Goal: Information Seeking & Learning: Stay updated

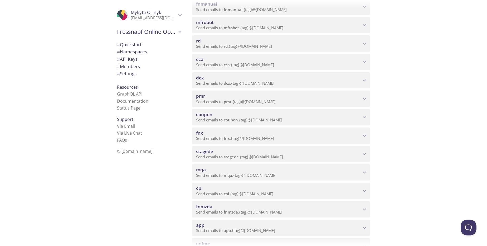
scroll to position [158, 0]
click at [349, 148] on span "mqa" at bounding box center [278, 150] width 165 height 6
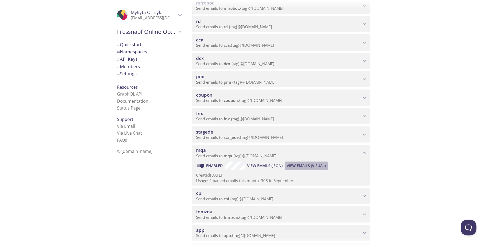
click at [302, 166] on span "View Emails (Visual)" at bounding box center [306, 165] width 39 height 6
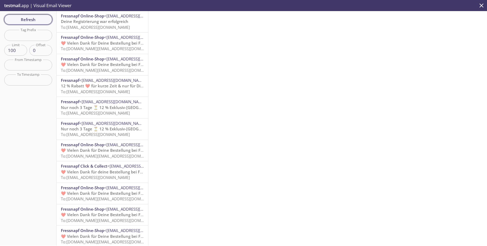
click at [33, 23] on span "Refresh" at bounding box center [28, 19] width 40 height 7
click at [110, 33] on div "Fressnapf Online-Shop <[EMAIL_ADDRESS][DOMAIN_NAME]> Deine Registrierung war er…" at bounding box center [103, 42] width 92 height 21
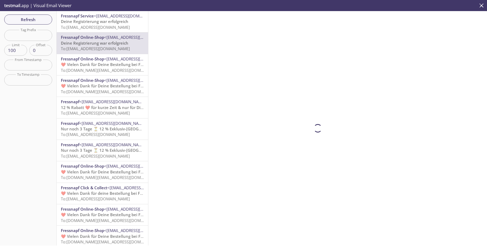
click at [111, 24] on span "Deine Registrierung war erfolgreich" at bounding box center [95, 21] width 68 height 5
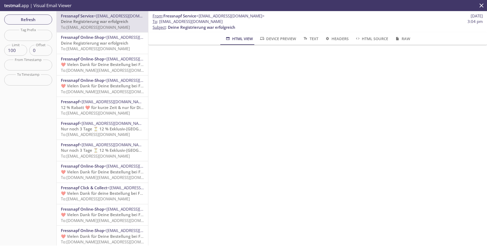
click at [119, 27] on span "To: [EMAIL_ADDRESS][DOMAIN_NAME]" at bounding box center [95, 27] width 69 height 5
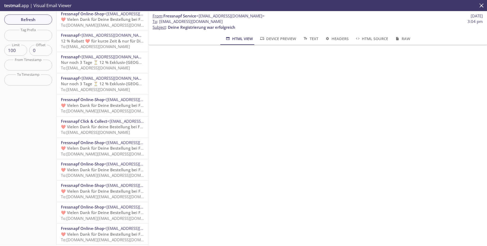
scroll to position [127, 0]
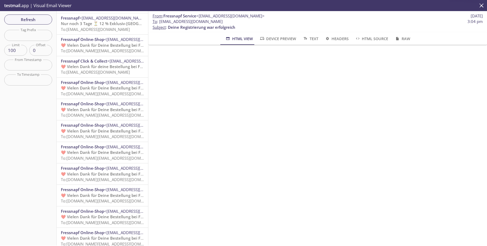
click at [110, 47] on span "❤️ Vielen Dank für Deine Bestellung bei Fressnapf" at bounding box center [109, 44] width 96 height 5
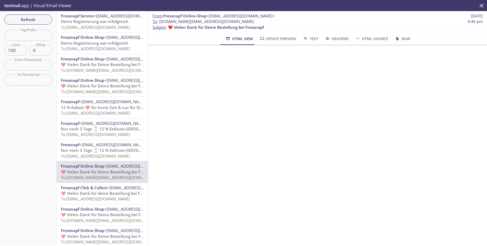
click at [113, 26] on span "To: [EMAIL_ADDRESS][DOMAIN_NAME]" at bounding box center [95, 27] width 69 height 5
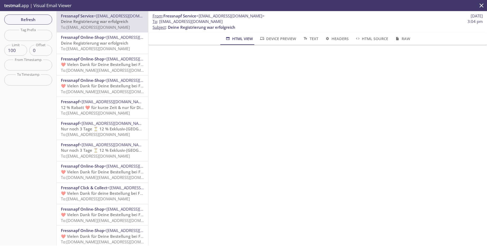
scroll to position [63, 0]
click at [129, 52] on div "Fressnapf Online-Shop <[EMAIL_ADDRESS][DOMAIN_NAME]> Deine Registrierung war er…" at bounding box center [103, 42] width 92 height 21
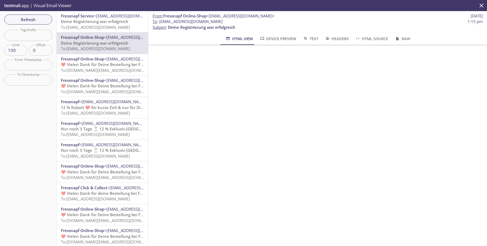
click at [125, 29] on span "To: [EMAIL_ADDRESS][DOMAIN_NAME]" at bounding box center [95, 27] width 69 height 5
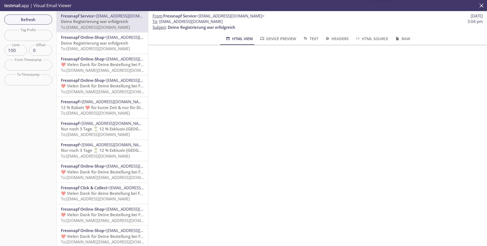
scroll to position [63, 0]
click at [40, 15] on button "Refresh" at bounding box center [28, 20] width 48 height 10
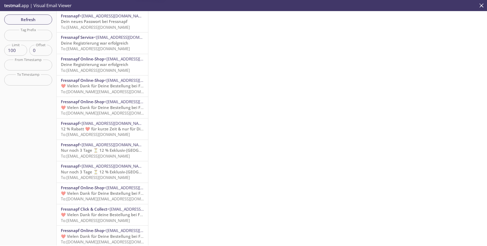
click at [130, 25] on span "To: [EMAIL_ADDRESS][DOMAIN_NAME]" at bounding box center [95, 27] width 69 height 5
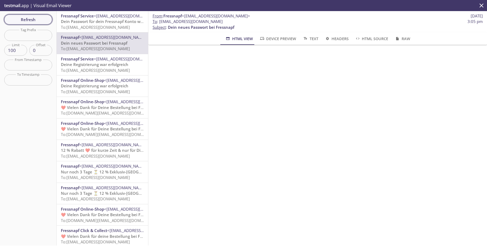
click at [30, 18] on span "Refresh" at bounding box center [28, 19] width 40 height 7
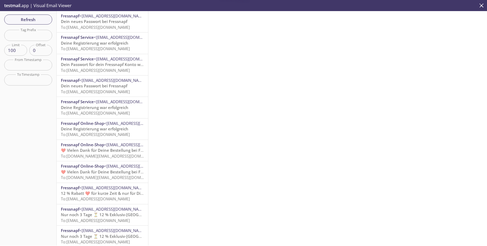
click at [119, 28] on span "To: [EMAIL_ADDRESS][DOMAIN_NAME]" at bounding box center [95, 27] width 69 height 5
